Goal: Task Accomplishment & Management: Use online tool/utility

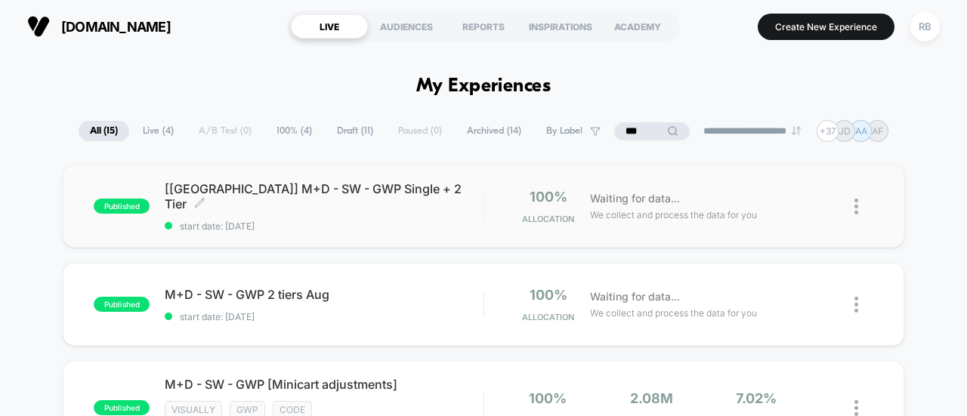
click at [254, 196] on span "[[GEOGRAPHIC_DATA]] M+D - SW - GWP Single + 2 Tier Click to edit experience det…" at bounding box center [324, 196] width 318 height 30
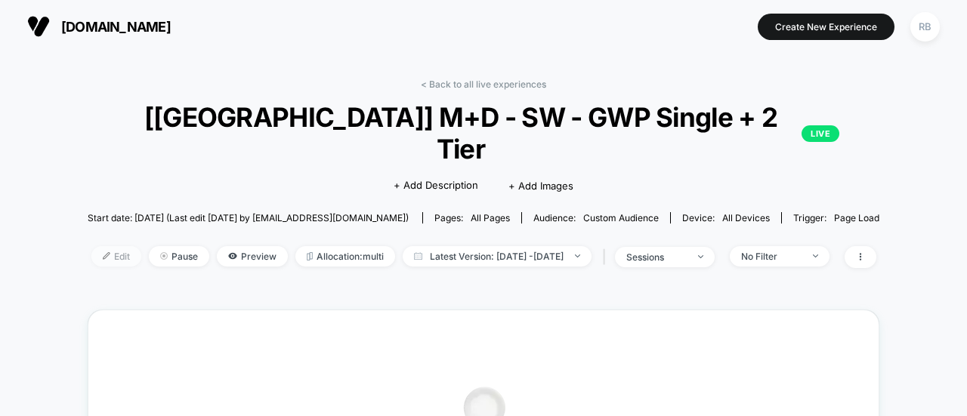
click at [91, 246] on span "Edit" at bounding box center [116, 256] width 50 height 20
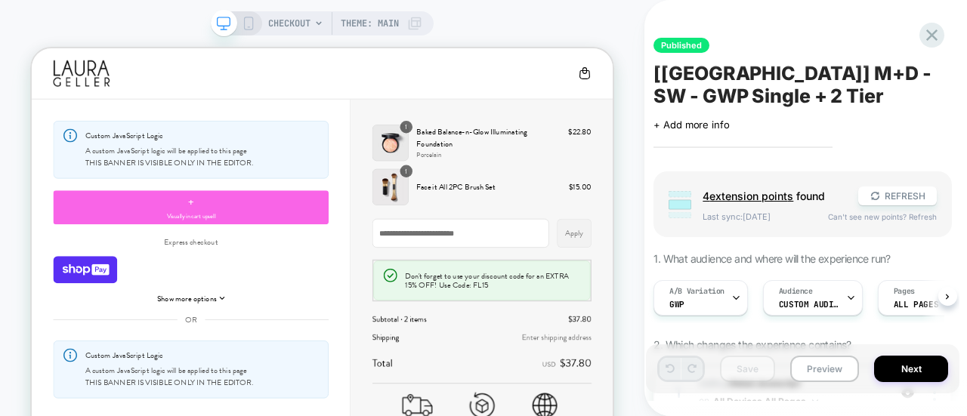
scroll to position [0, 1]
